Goal: Task Accomplishment & Management: Manage account settings

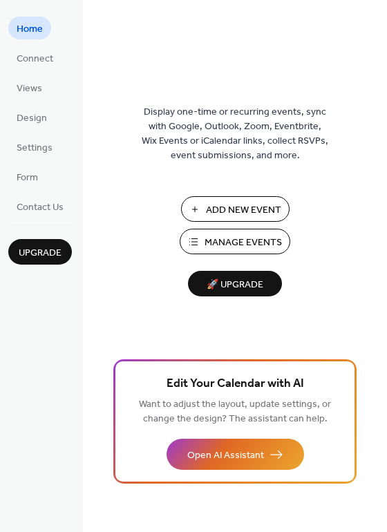
click at [222, 247] on span "Manage Events" at bounding box center [242, 242] width 77 height 14
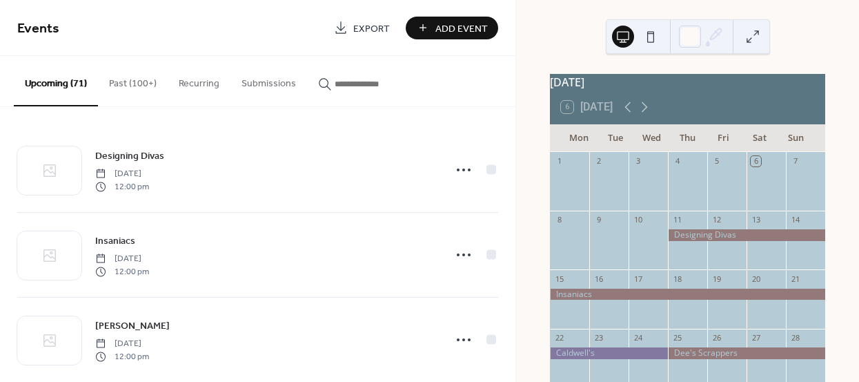
click at [358, 84] on input "button" at bounding box center [376, 84] width 83 height 14
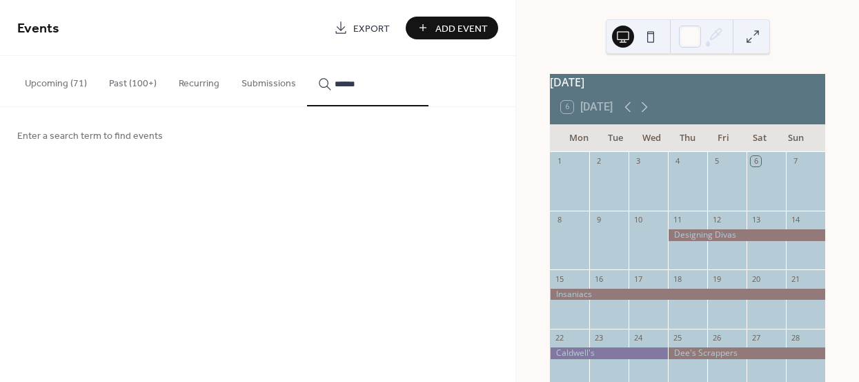
type input "*******"
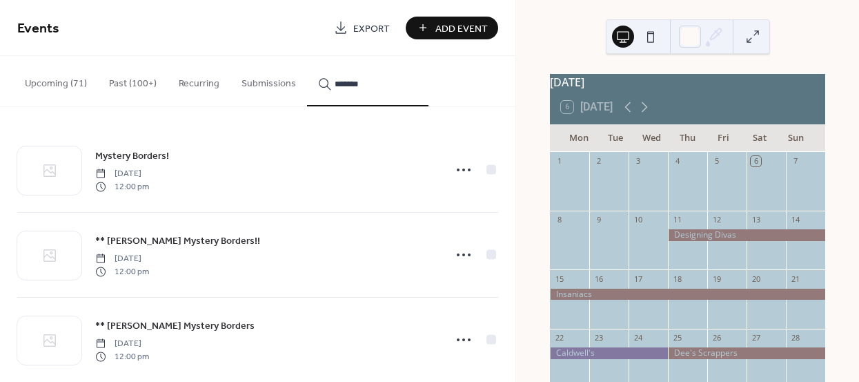
scroll to position [21, 0]
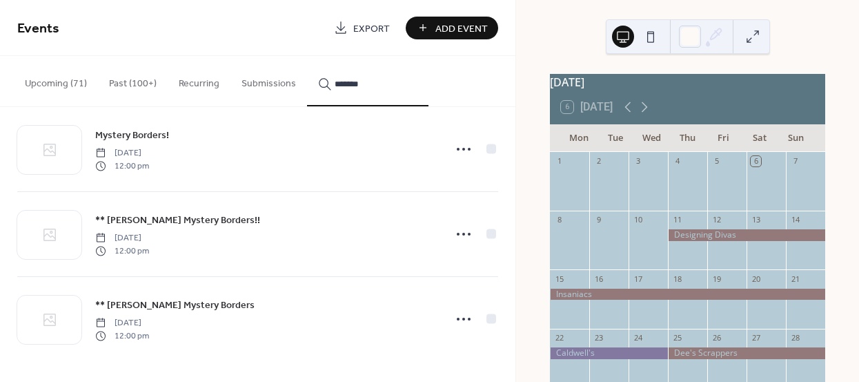
click at [193, 302] on span "** [PERSON_NAME] Mystery Borders" at bounding box center [174, 305] width 159 height 14
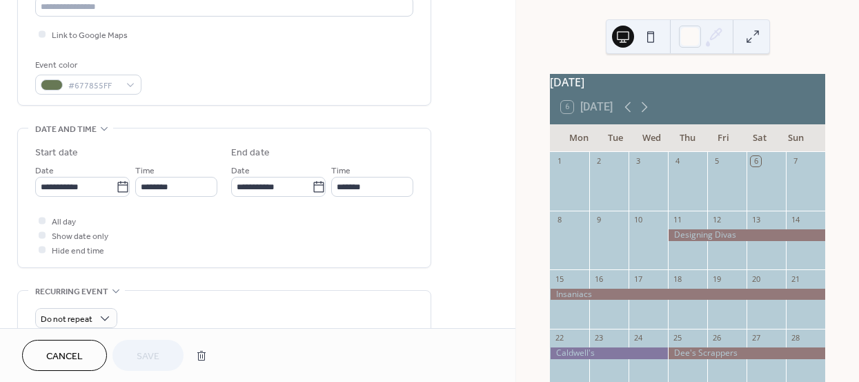
scroll to position [324, 0]
click at [119, 184] on icon at bounding box center [123, 185] width 14 height 14
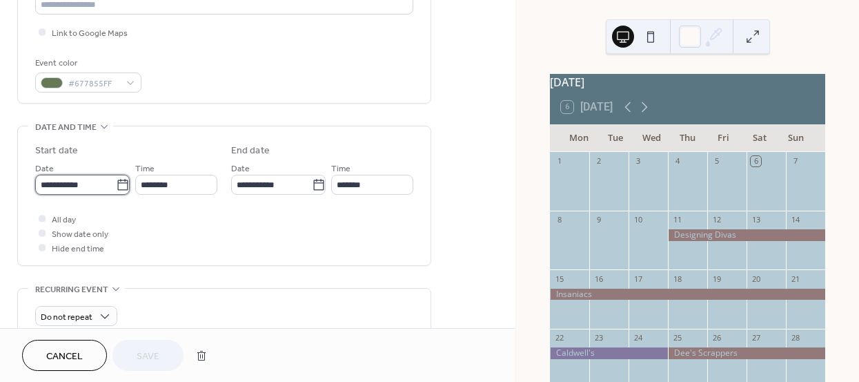
click at [116, 184] on input "**********" at bounding box center [75, 185] width 81 height 20
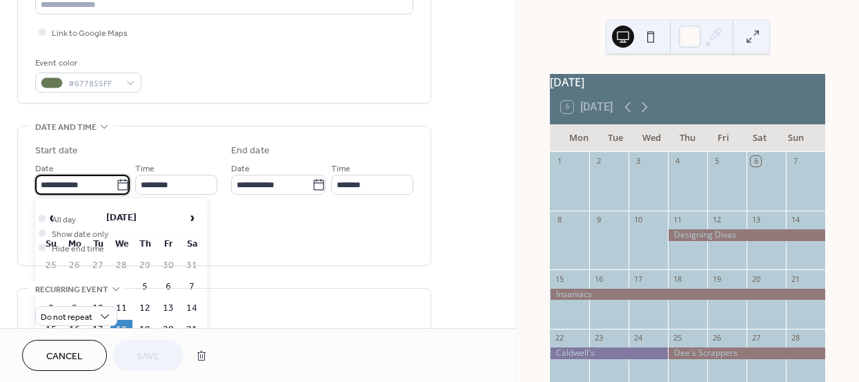
click at [126, 367] on td "2" at bounding box center [121, 372] width 22 height 20
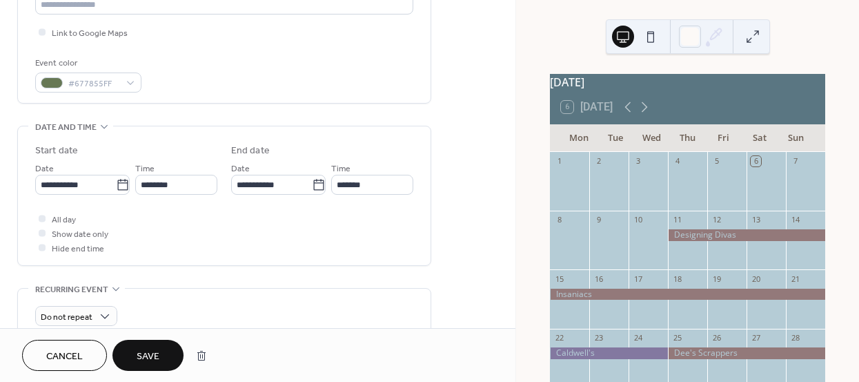
type input "**********"
click at [649, 115] on icon at bounding box center [644, 107] width 17 height 17
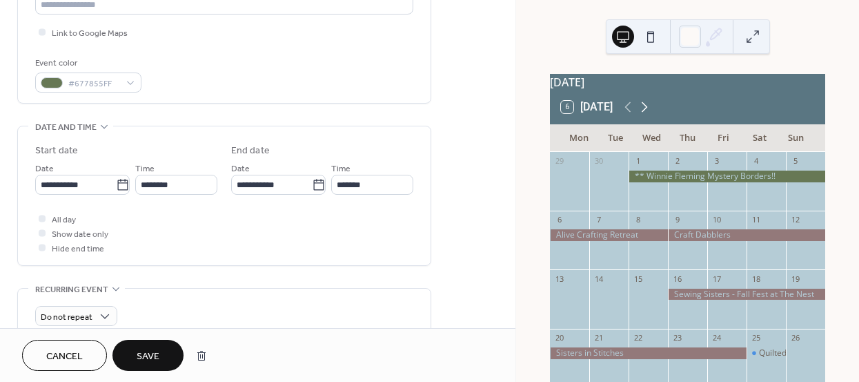
click at [649, 115] on icon at bounding box center [644, 107] width 17 height 17
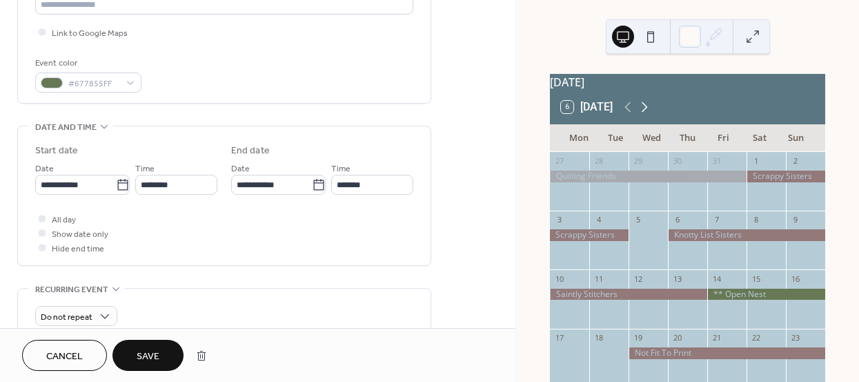
click at [649, 115] on icon at bounding box center [644, 107] width 17 height 17
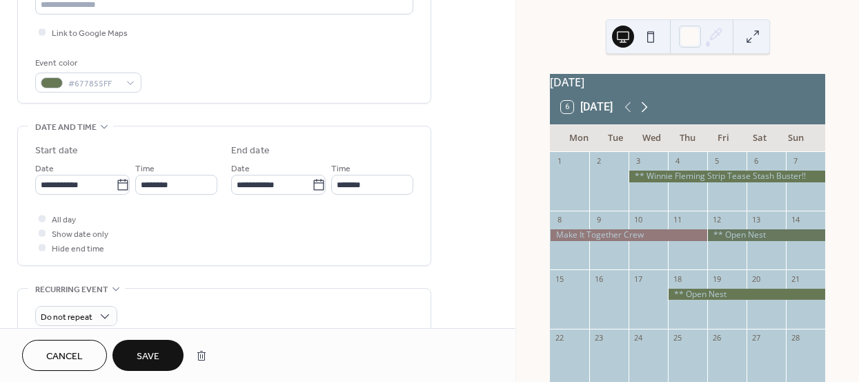
click at [649, 115] on icon at bounding box center [644, 107] width 17 height 17
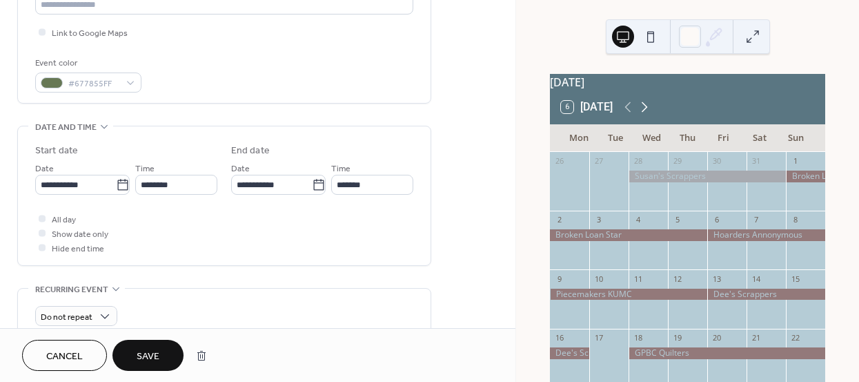
click at [649, 115] on icon at bounding box center [644, 107] width 17 height 17
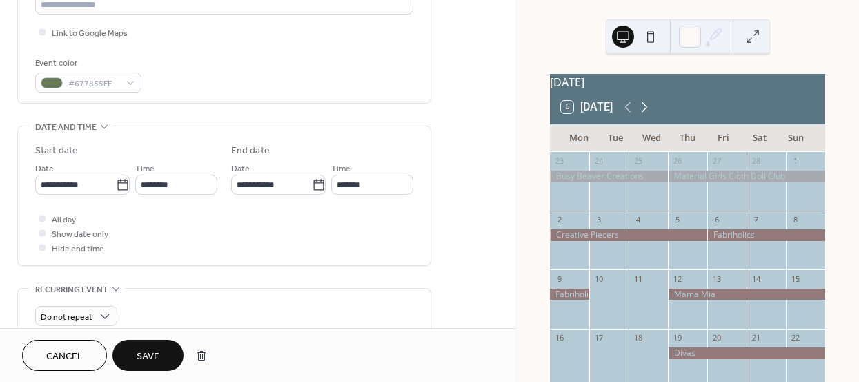
click at [649, 115] on icon at bounding box center [644, 107] width 17 height 17
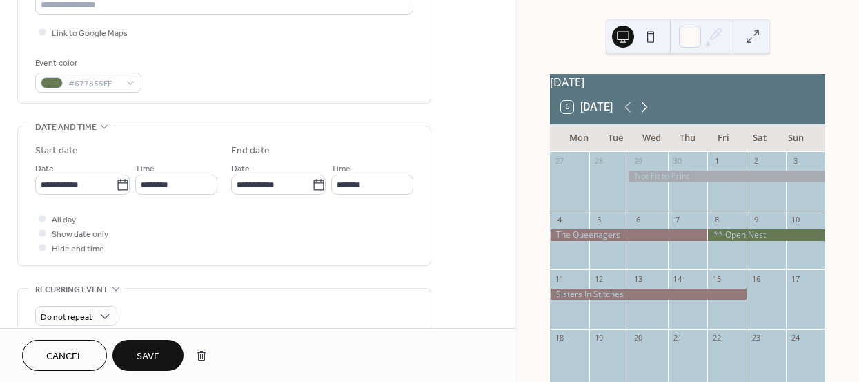
click at [649, 115] on icon at bounding box center [644, 107] width 17 height 17
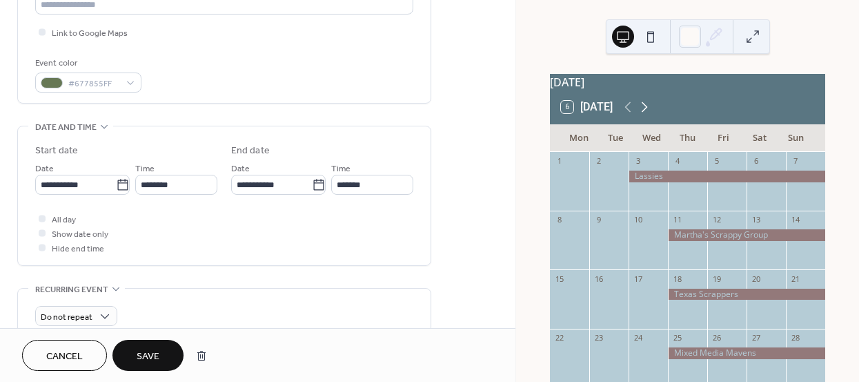
click at [649, 115] on icon at bounding box center [644, 107] width 17 height 17
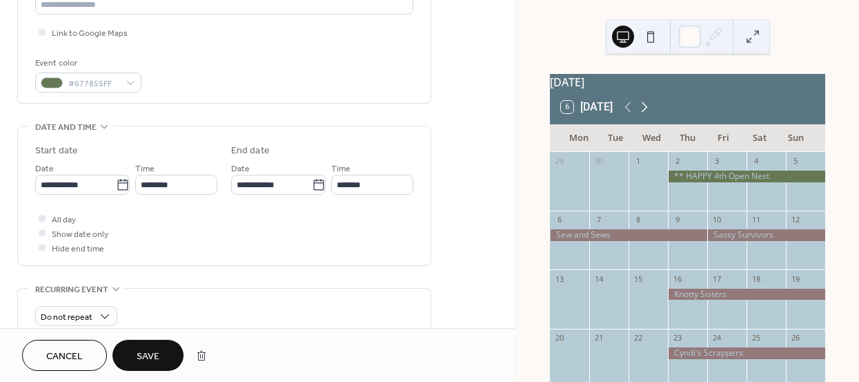
click at [649, 115] on icon at bounding box center [644, 107] width 17 height 17
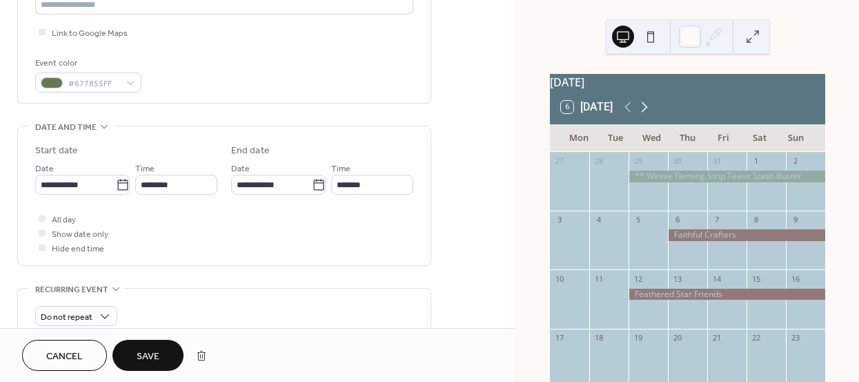
click at [649, 115] on icon at bounding box center [644, 107] width 17 height 17
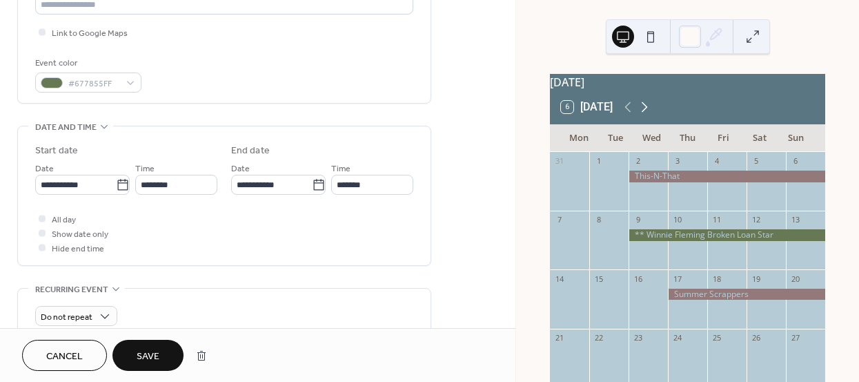
click at [649, 115] on icon at bounding box center [644, 107] width 17 height 17
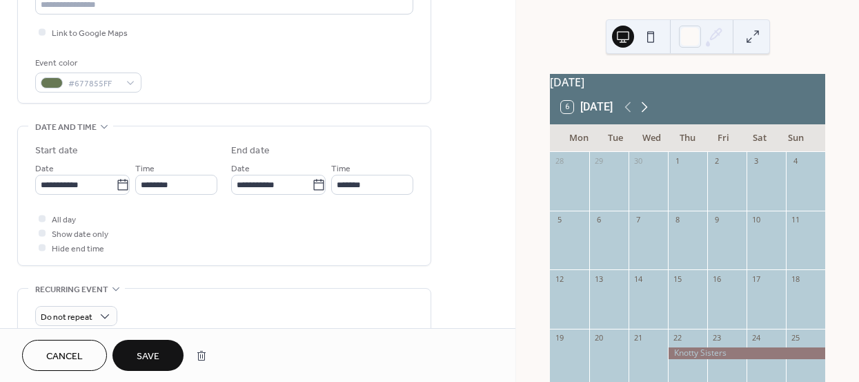
click at [649, 115] on icon at bounding box center [644, 107] width 17 height 17
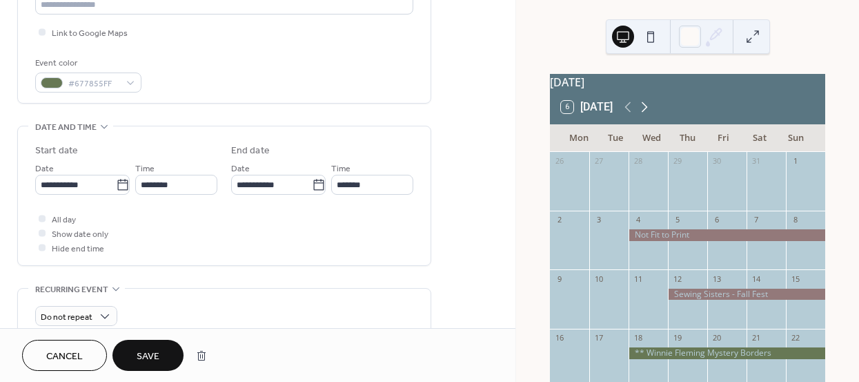
click at [649, 115] on icon at bounding box center [644, 107] width 17 height 17
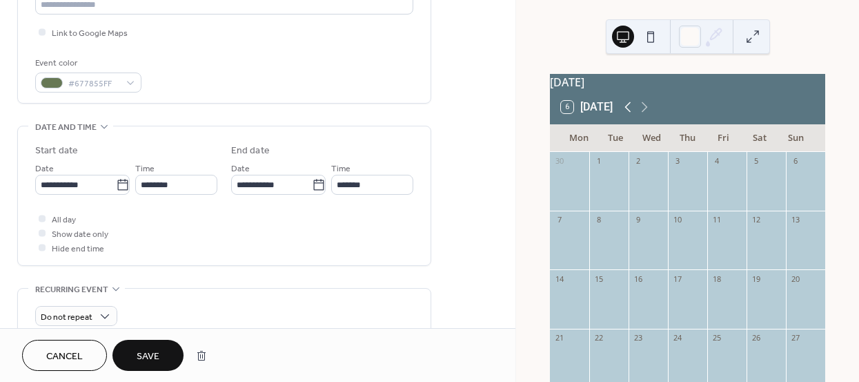
click at [631, 115] on icon at bounding box center [628, 107] width 17 height 17
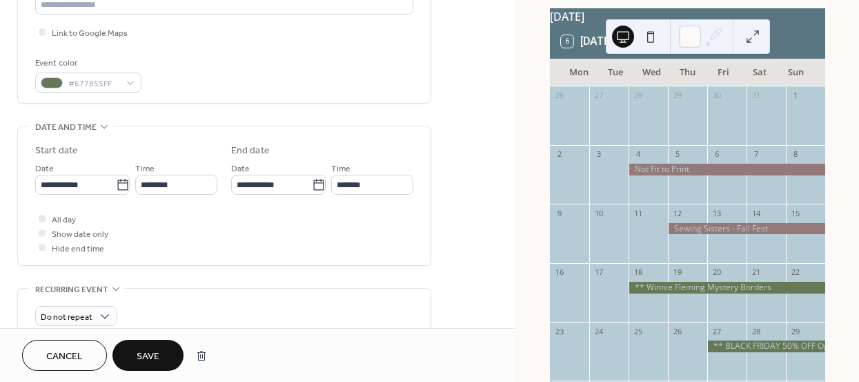
scroll to position [63, 0]
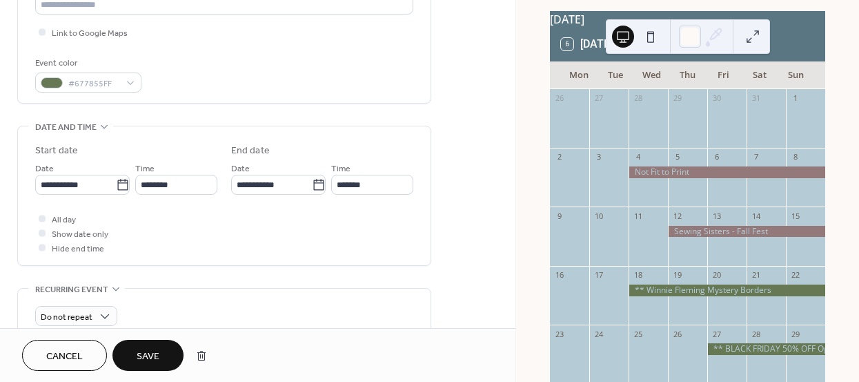
click at [159, 350] on span "Save" at bounding box center [148, 356] width 23 height 14
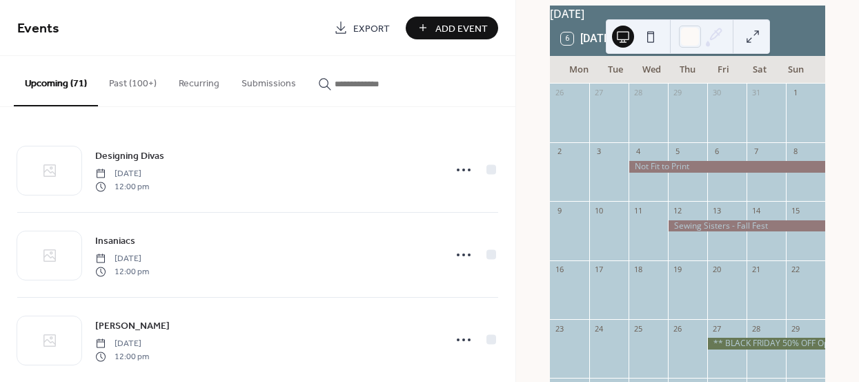
scroll to position [51, 0]
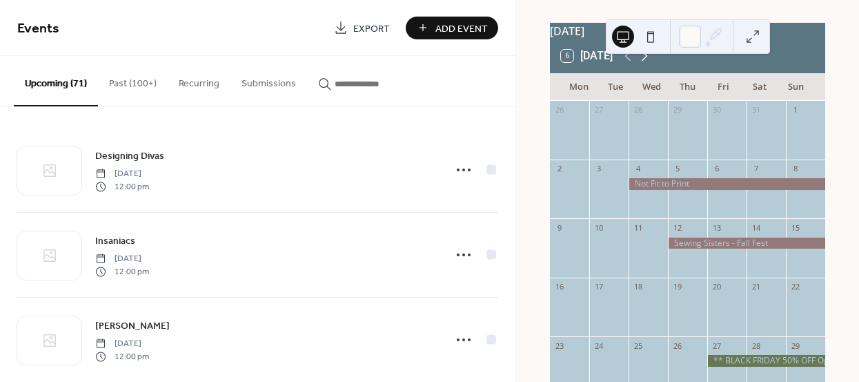
click at [649, 64] on icon at bounding box center [644, 56] width 17 height 17
